Goal: Task Accomplishment & Management: Use online tool/utility

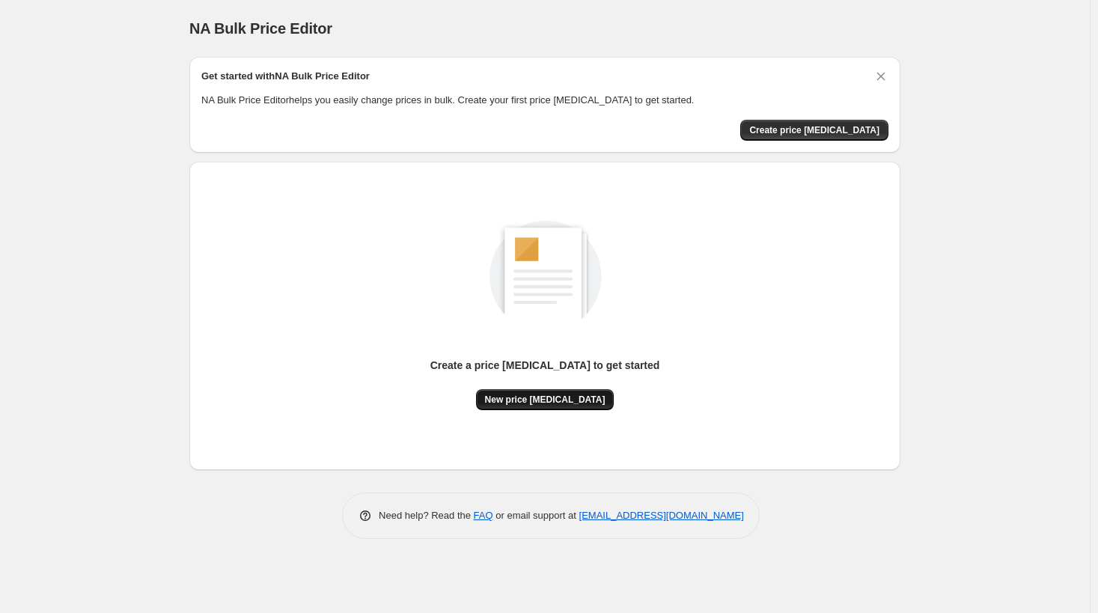
click at [525, 405] on button "New price [MEDICAL_DATA]" at bounding box center [545, 399] width 138 height 21
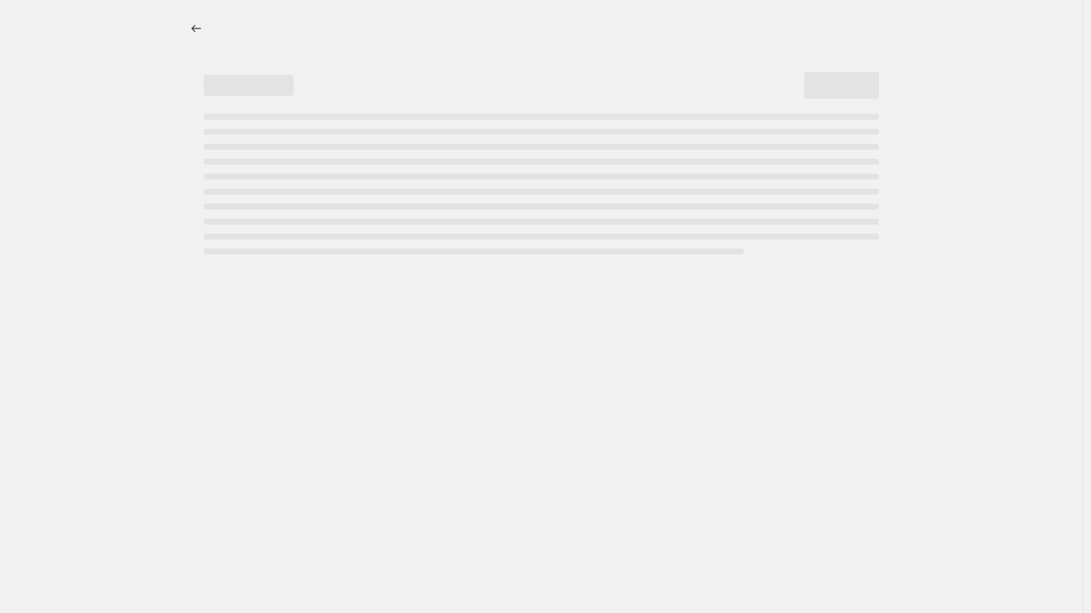
select select "percentage"
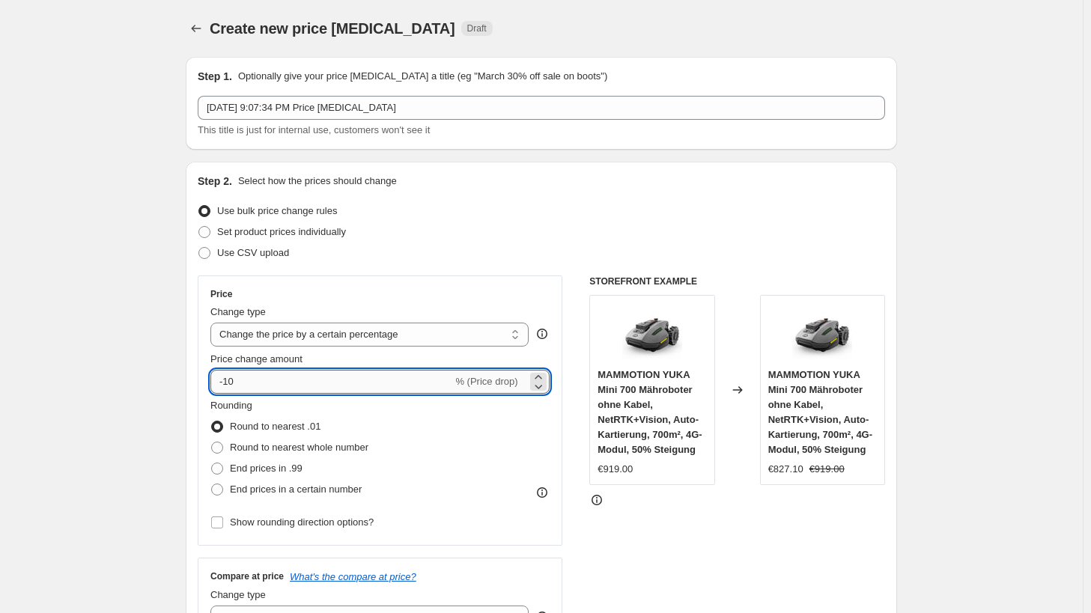
click at [287, 374] on input "-10" at bounding box center [331, 382] width 242 height 24
type input "-1"
type input "-3"
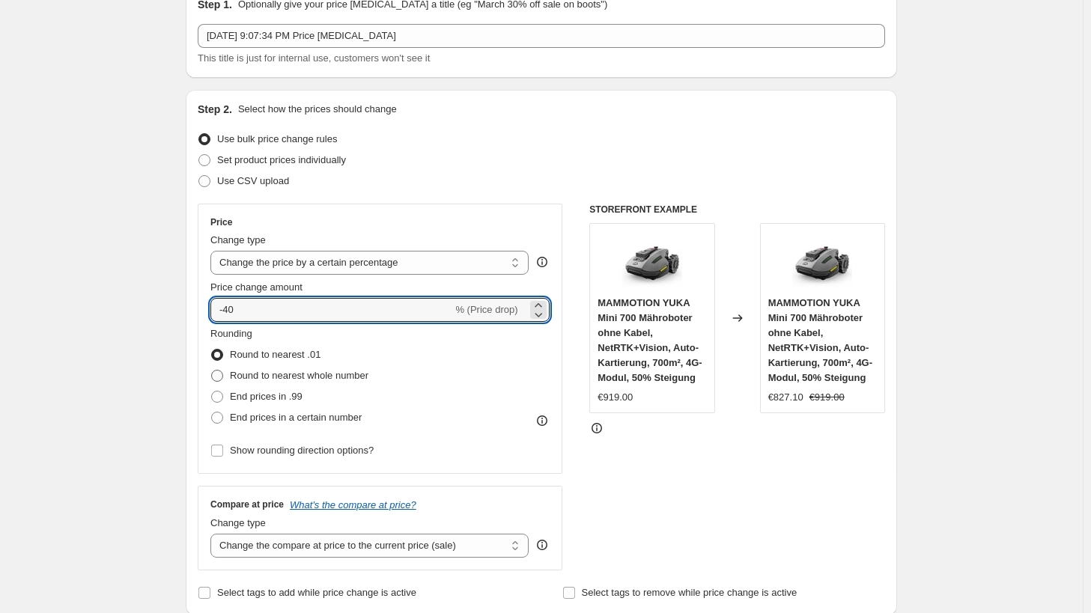
scroll to position [75, 0]
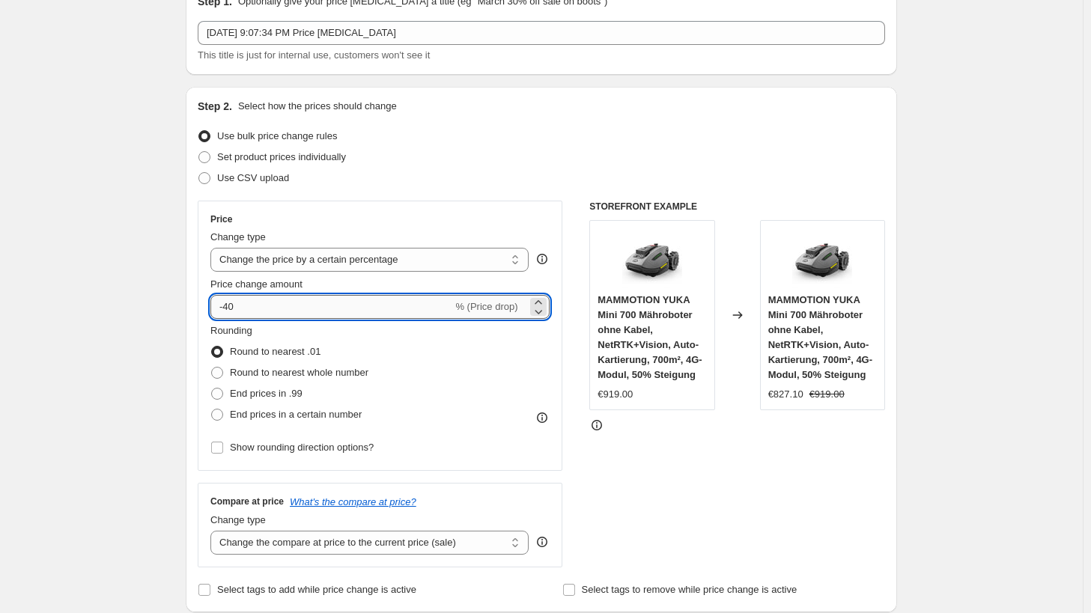
type input "-4"
type input "-35"
click at [294, 398] on span "End prices in .99" at bounding box center [266, 393] width 73 height 11
click at [212, 389] on input "End prices in .99" at bounding box center [211, 388] width 1 height 1
radio input "true"
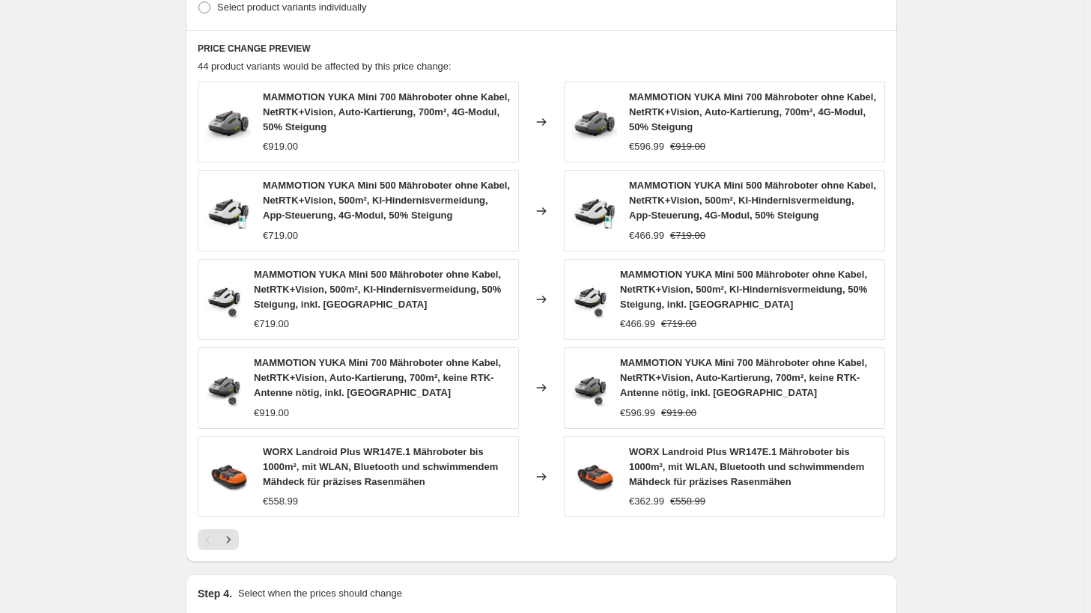
scroll to position [993, 0]
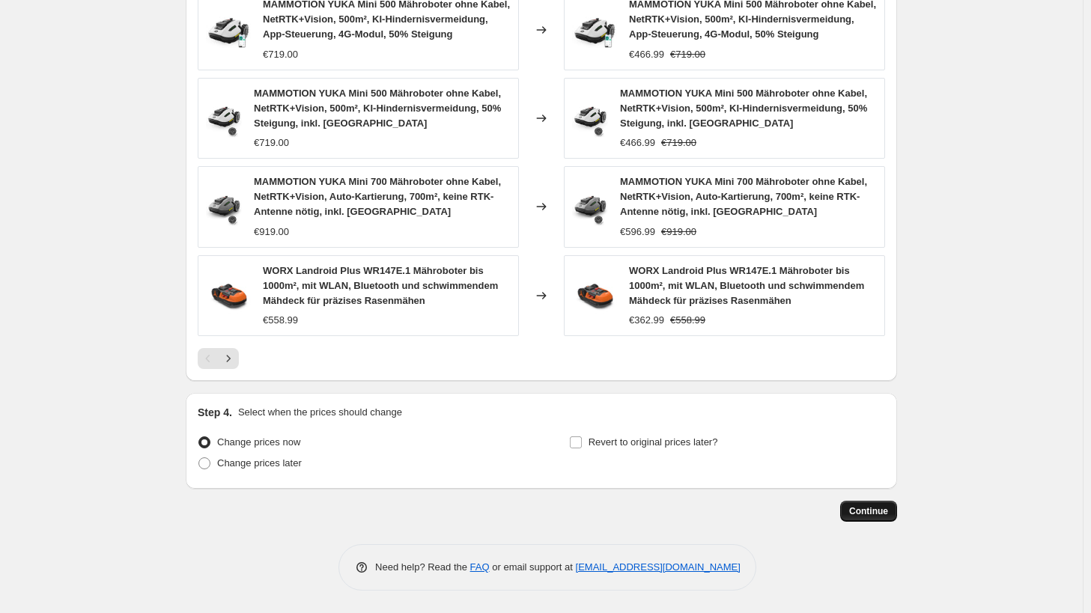
click at [880, 505] on button "Continue" at bounding box center [868, 511] width 57 height 21
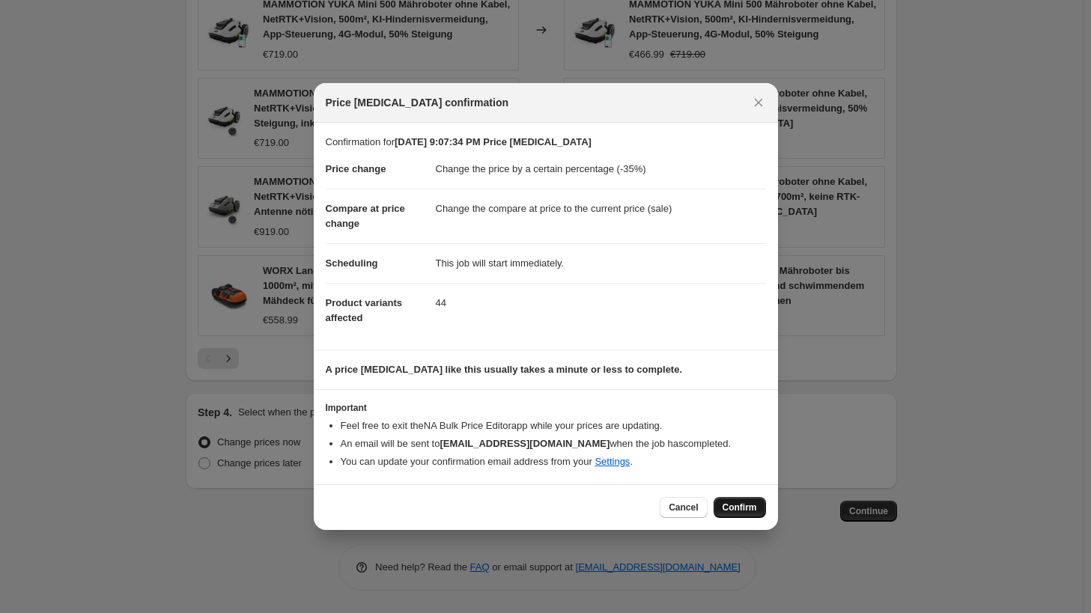
click at [741, 511] on span "Confirm" at bounding box center [739, 508] width 34 height 12
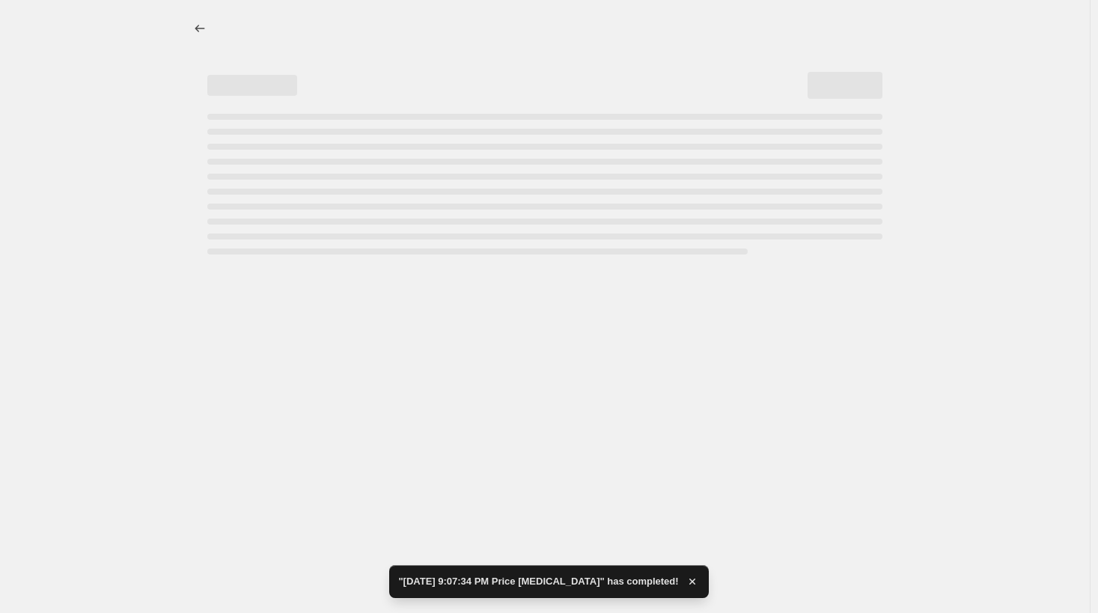
select select "percentage"
